Goal: Information Seeking & Learning: Learn about a topic

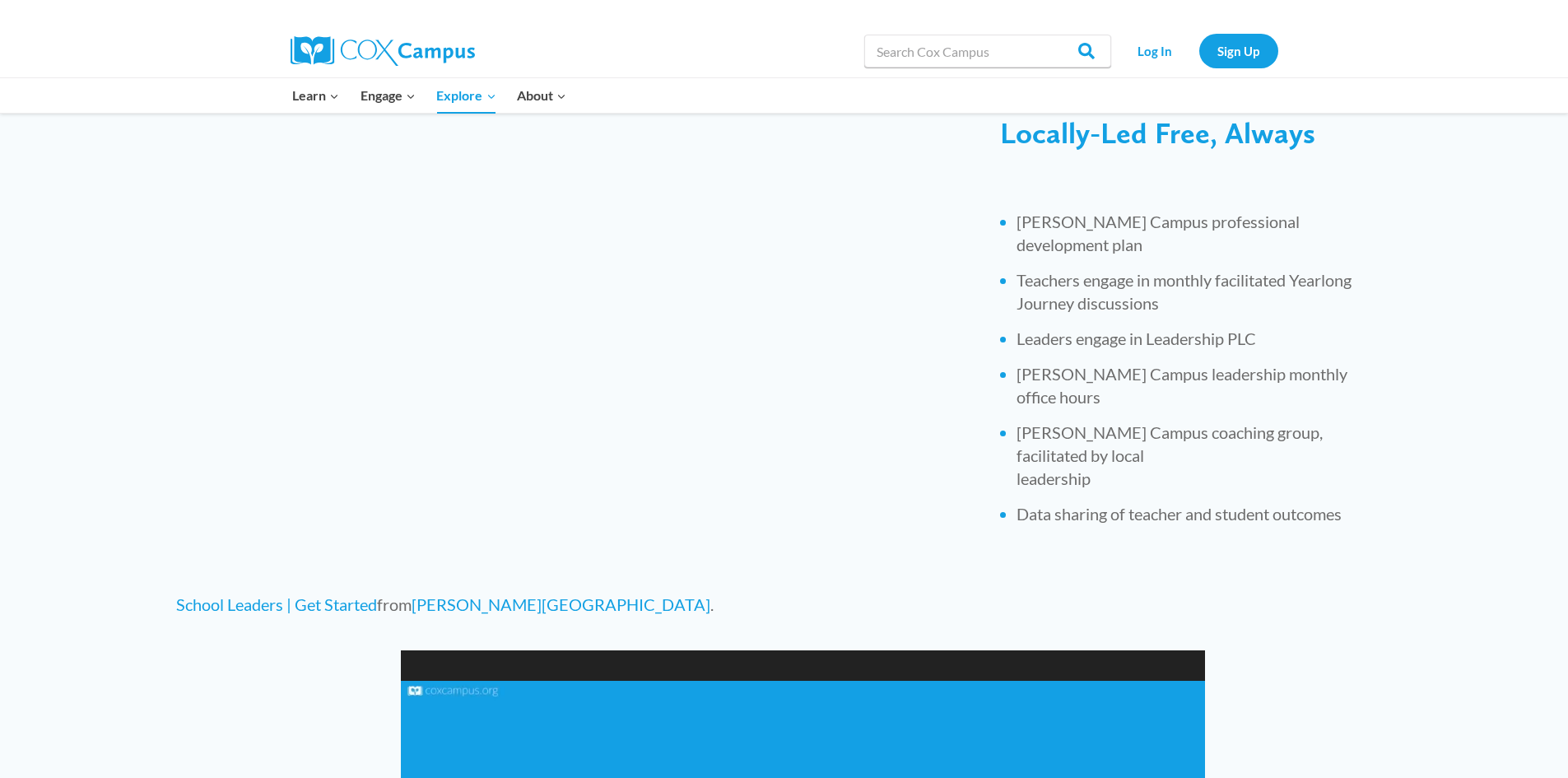
scroll to position [576, 0]
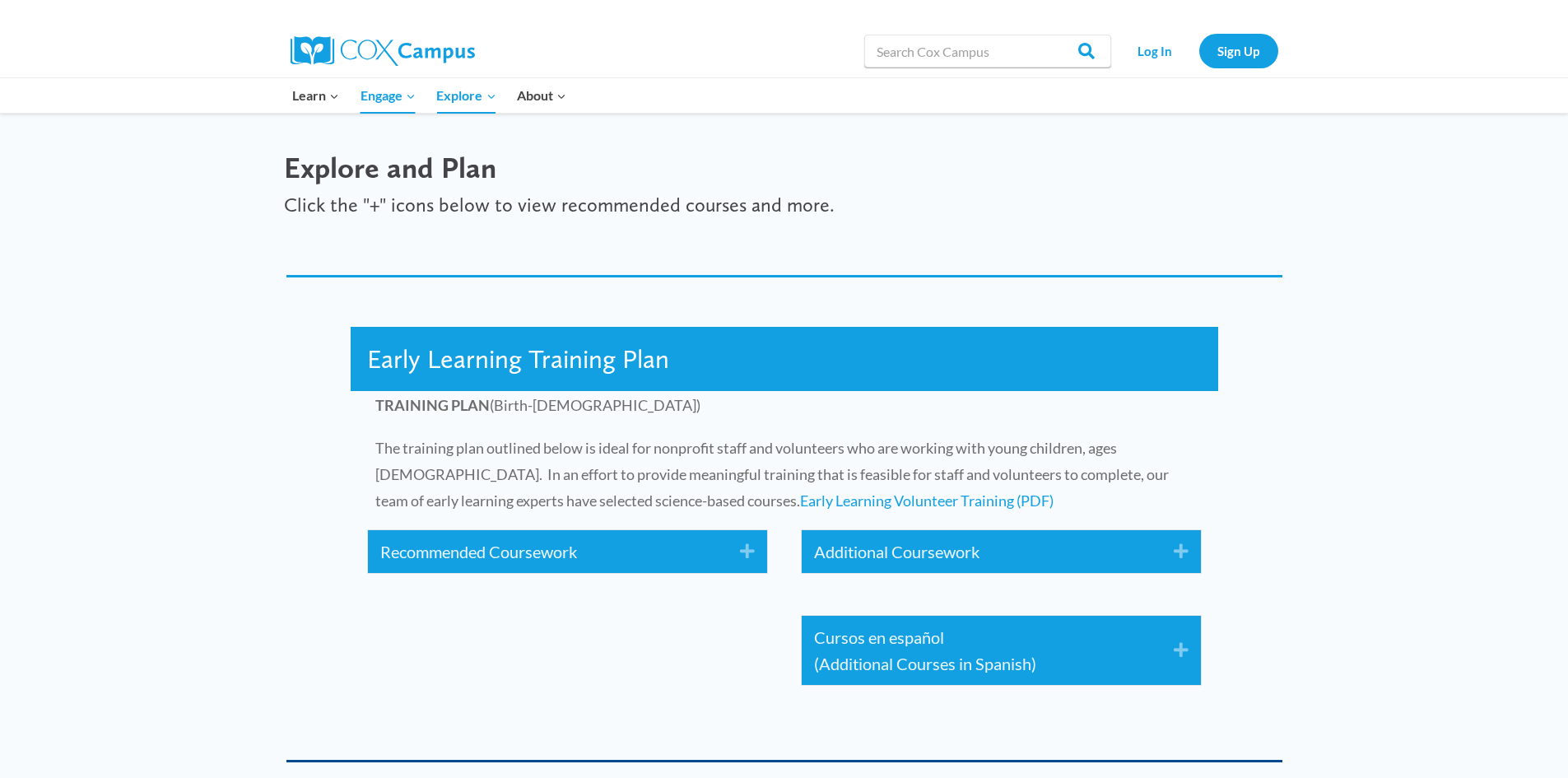
scroll to position [2470, 0]
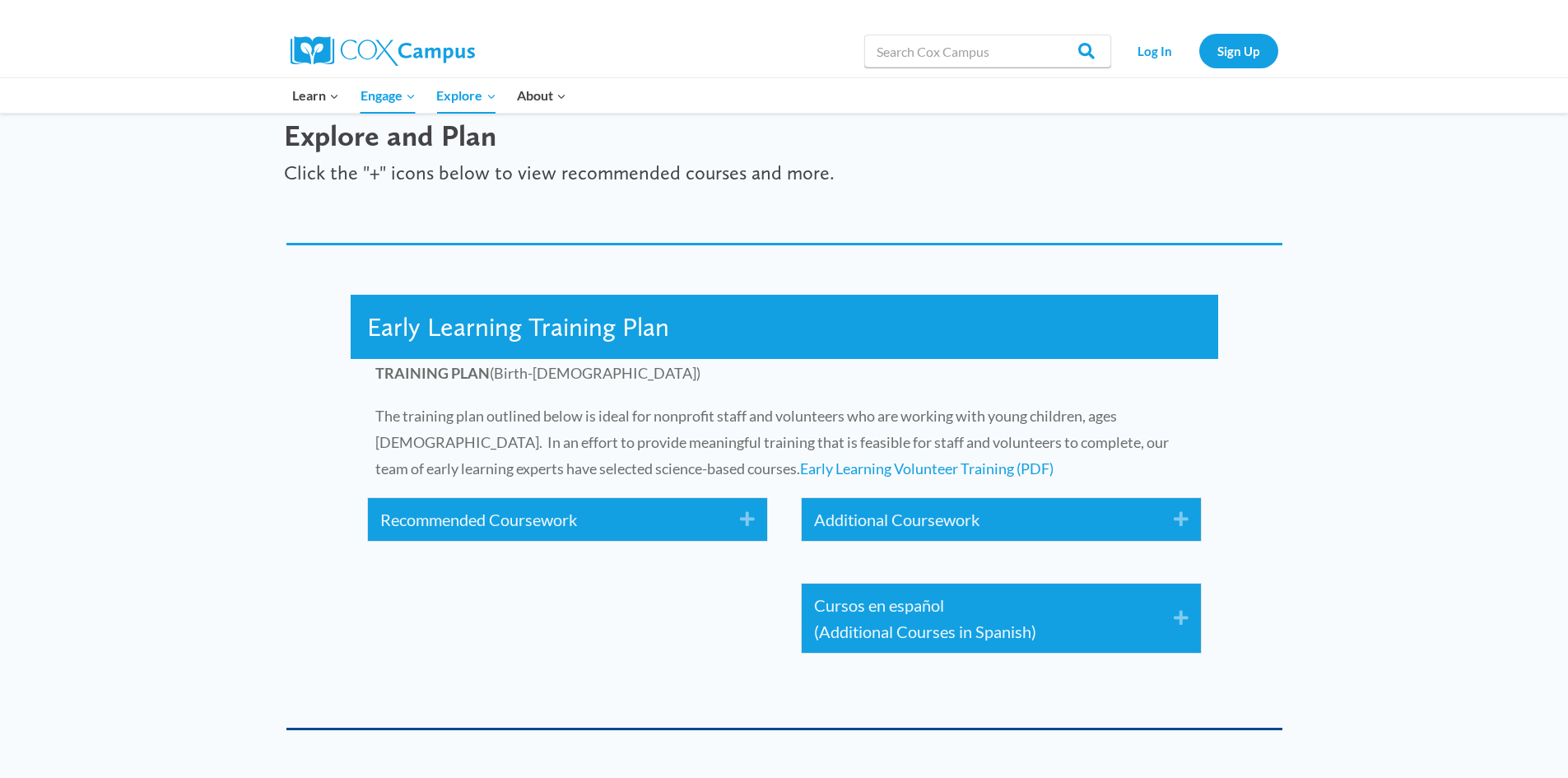
click at [744, 512] on icon "Expand" at bounding box center [742, 519] width 27 height 26
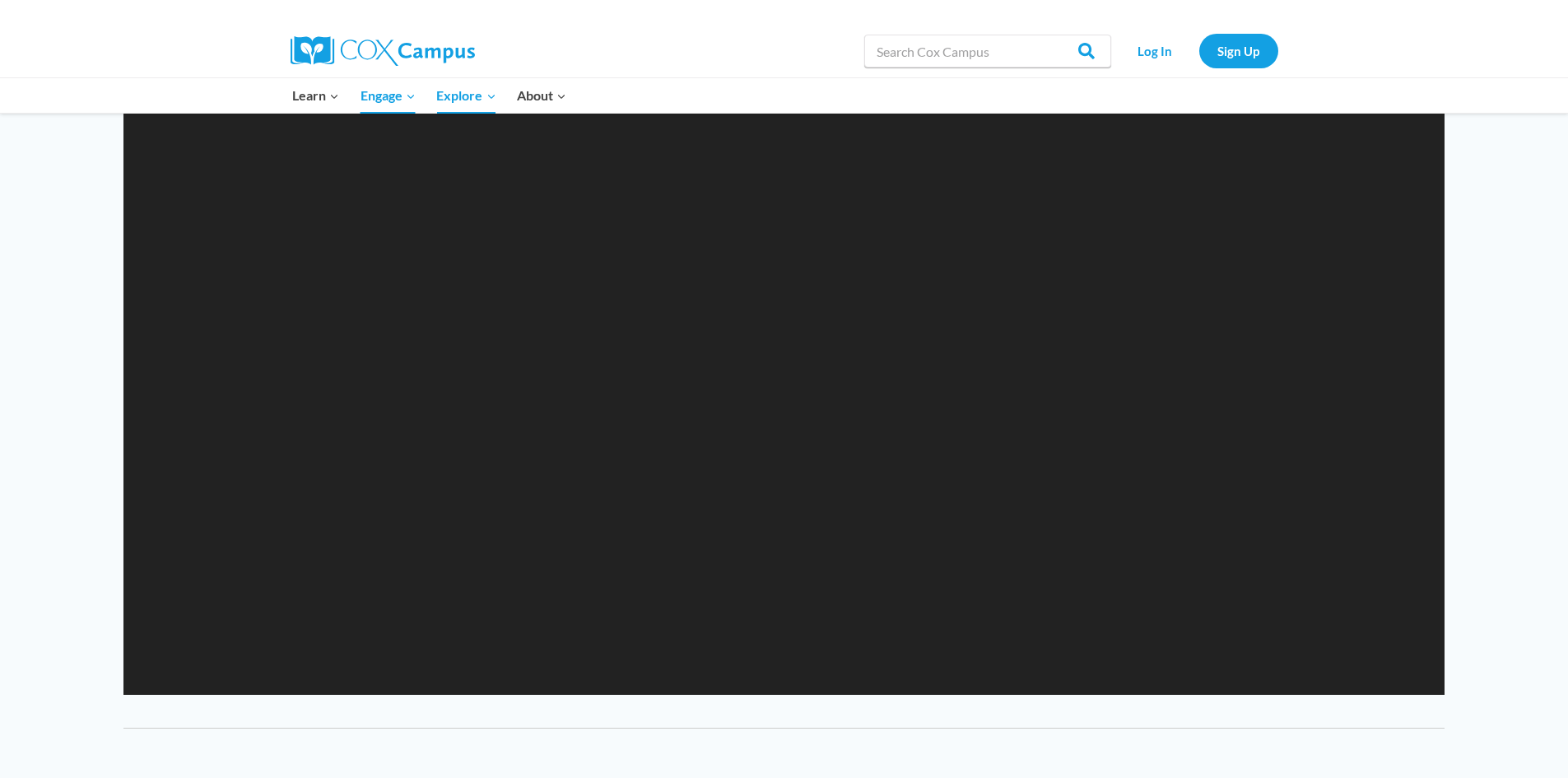
scroll to position [1811, 0]
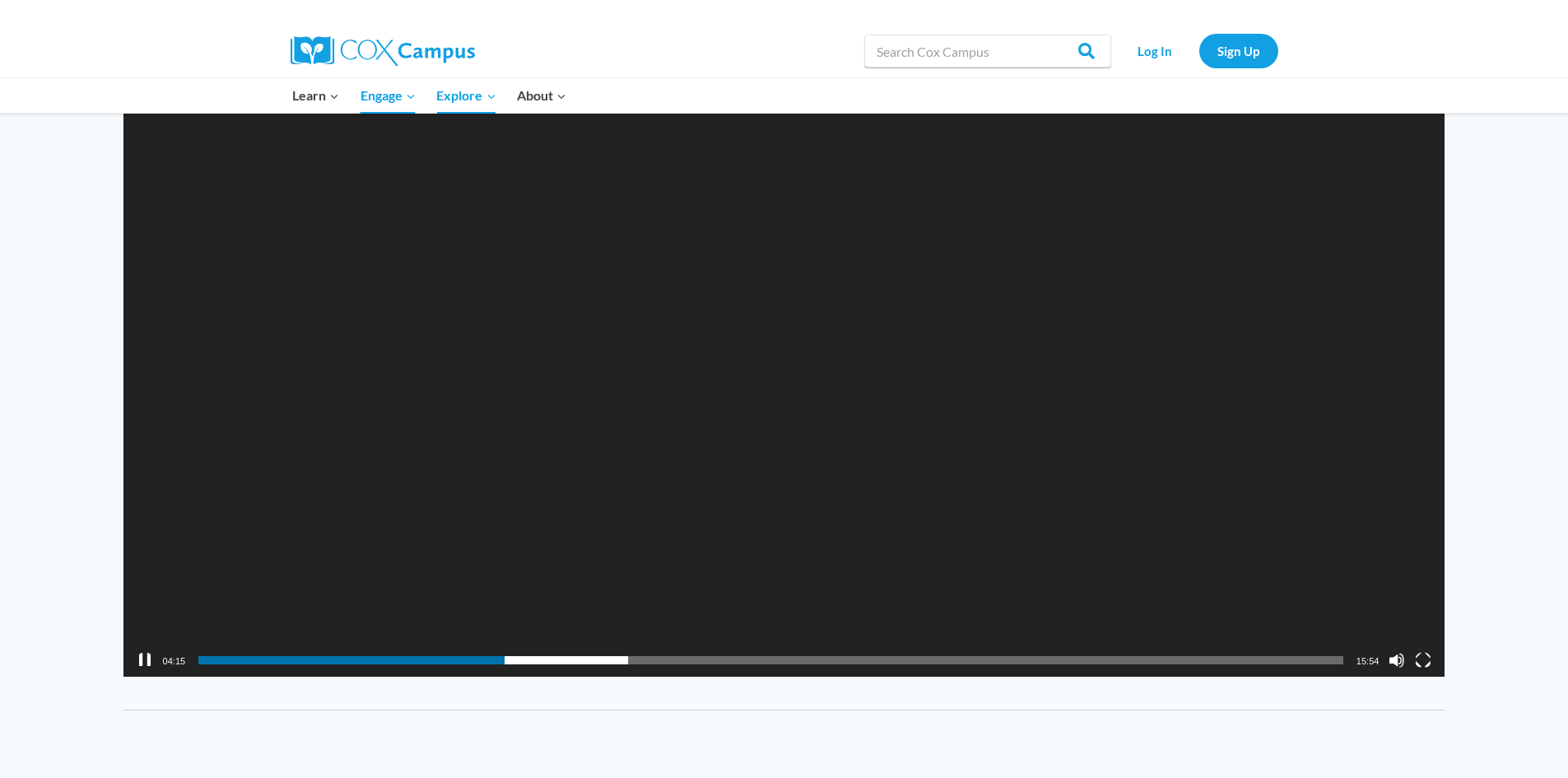
click at [631, 387] on video "[URL][DOMAIN_NAME]" at bounding box center [784, 306] width 1321 height 744
